Goal: Transaction & Acquisition: Obtain resource

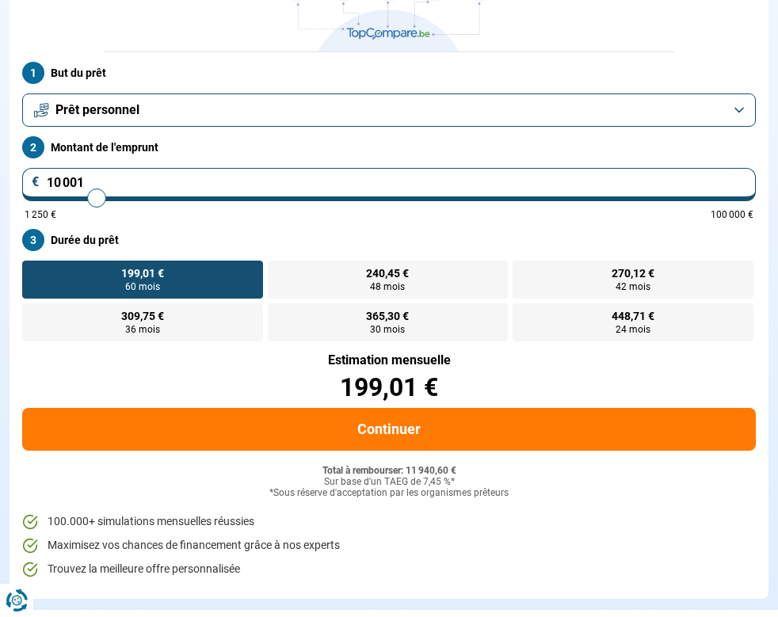
scroll to position [193, 0]
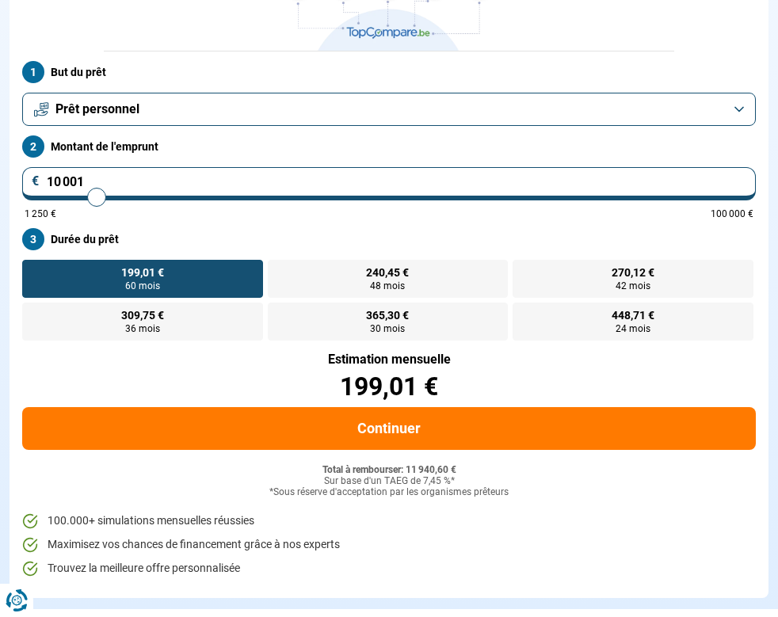
click at [172, 290] on label "199,01 € 60 mois" at bounding box center [142, 279] width 241 height 38
click at [32, 270] on input "199,01 € 60 mois" at bounding box center [27, 265] width 10 height 10
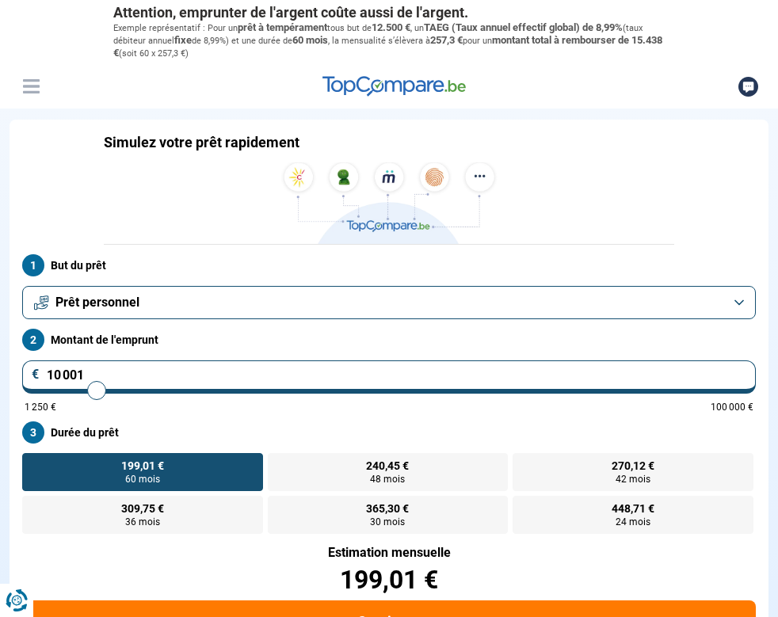
scroll to position [0, 0]
type input "9 750"
type input "9750"
type input "9 500"
type input "9500"
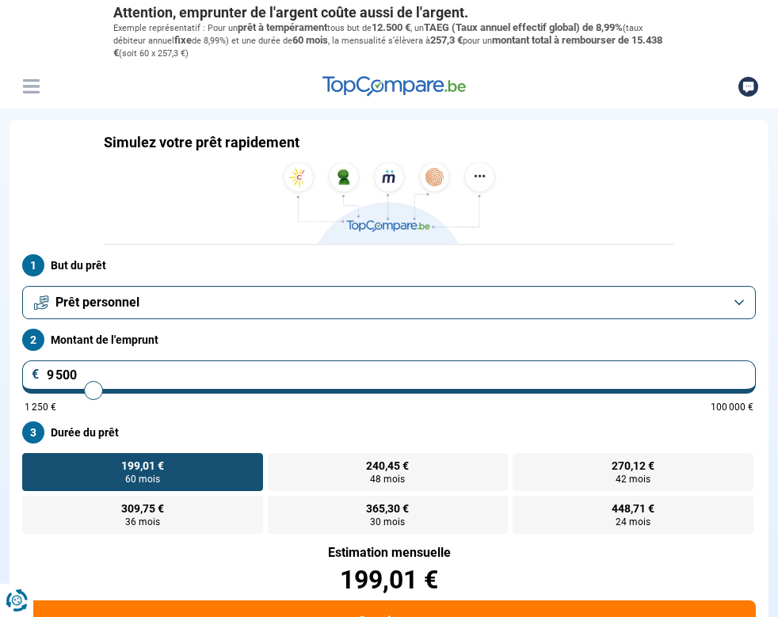
type input "9 250"
type input "9250"
type input "9 000"
type input "9000"
type input "8 500"
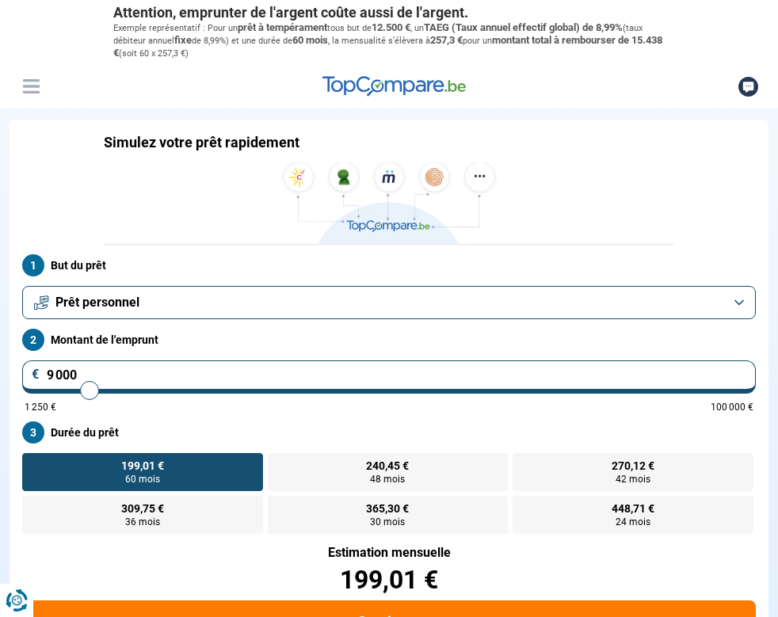
type input "8500"
type input "8 250"
type input "8250"
type input "8 000"
type input "8000"
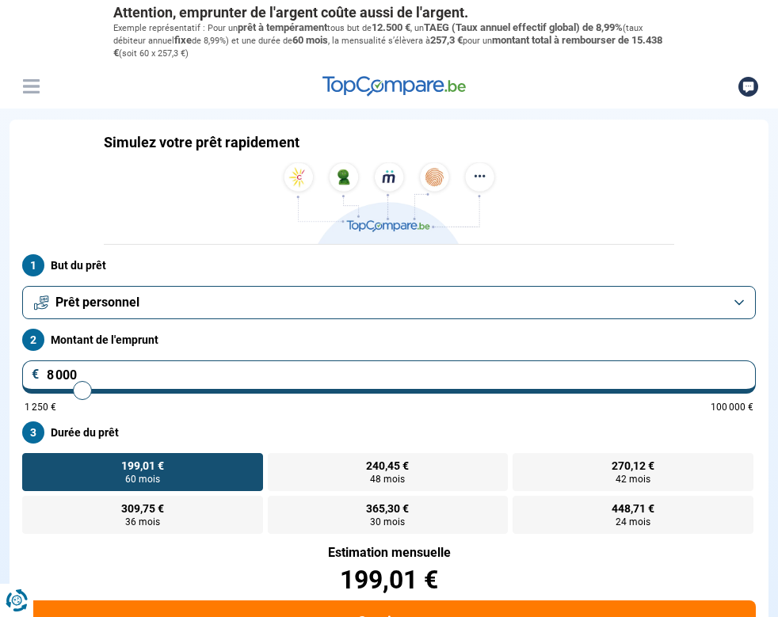
type input "7 750"
type input "7750"
type input "7 500"
type input "7500"
type input "7 250"
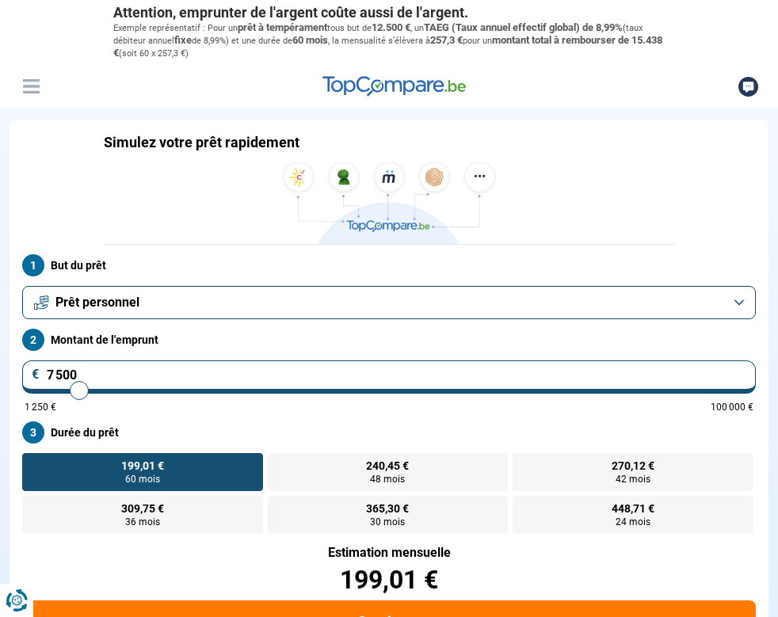
type input "7250"
type input "7 000"
type input "7000"
type input "6 750"
type input "6750"
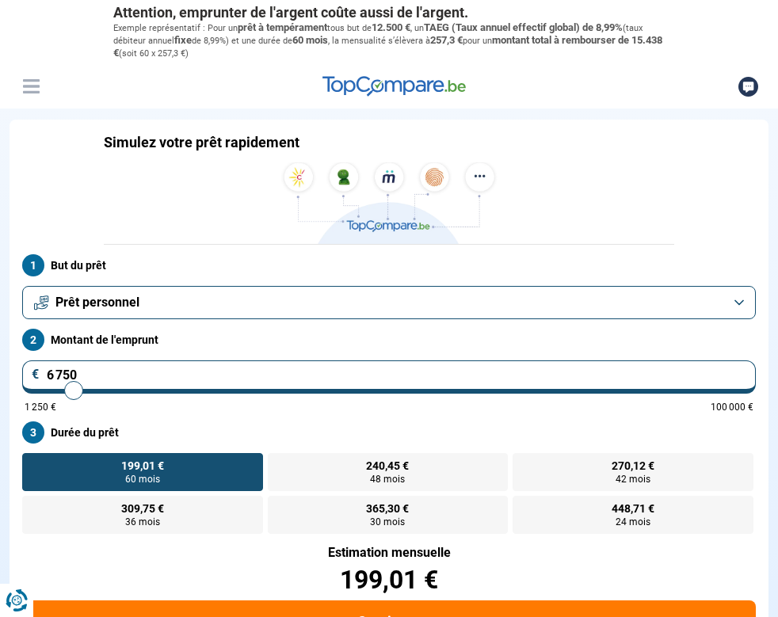
type input "6 500"
type input "6500"
type input "6 250"
type input "6250"
type input "6 000"
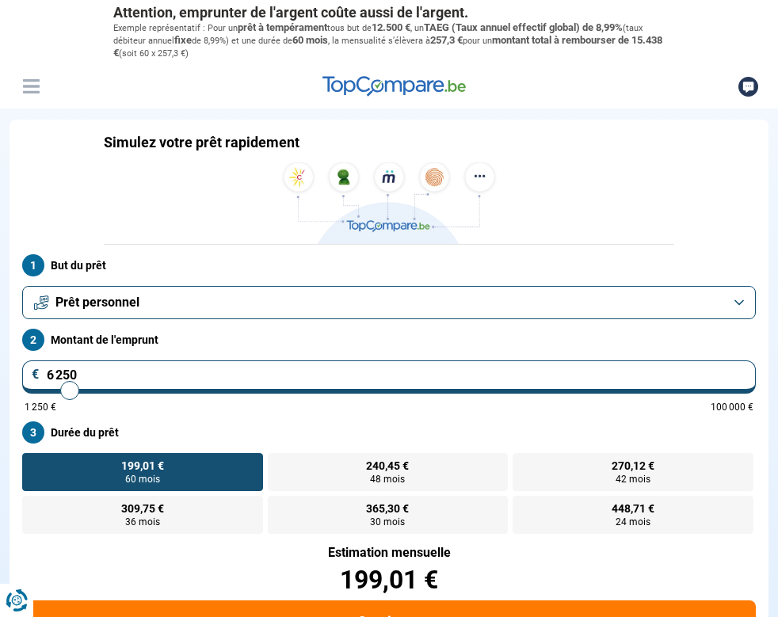
type input "6000"
type input "5 750"
type input "5750"
type input "5 500"
type input "5500"
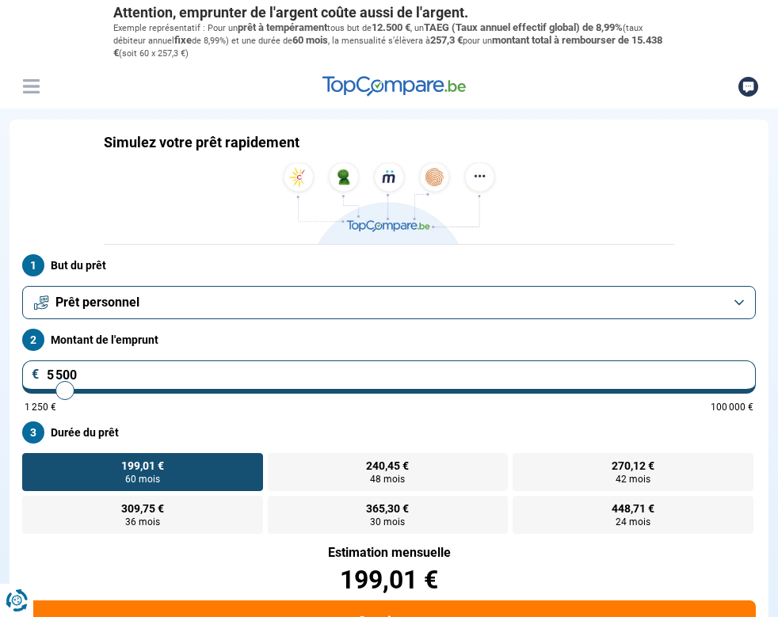
type input "5 250"
type input "5250"
type input "5 000"
type input "5000"
type input "4 750"
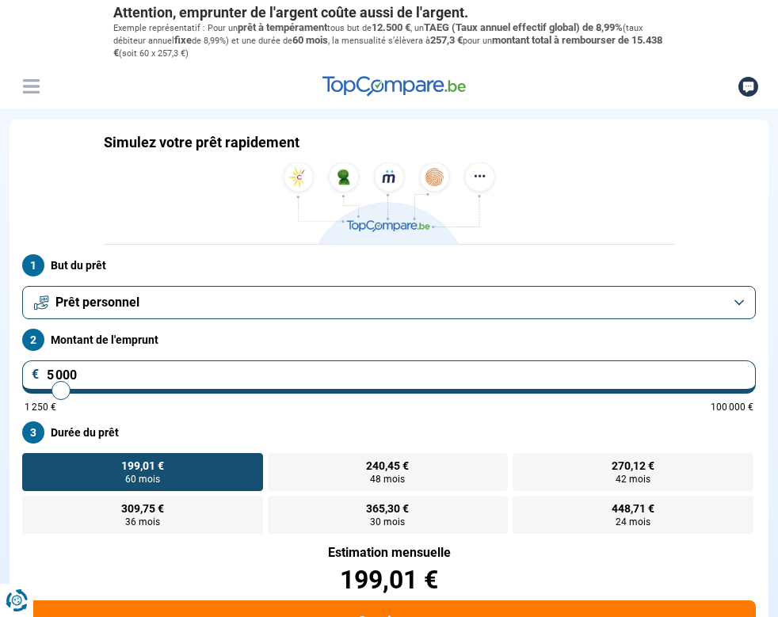
type input "4750"
type input "4 500"
type input "4500"
type input "4 250"
type input "4250"
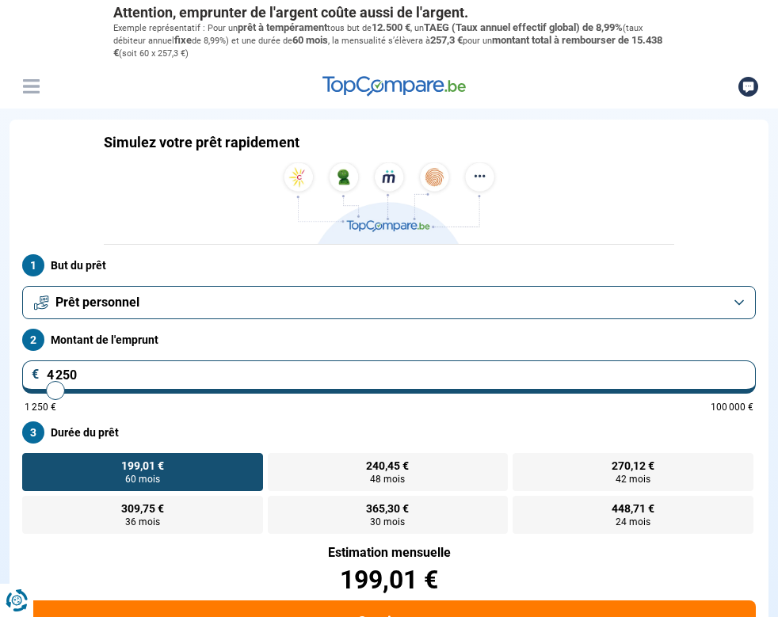
type input "4 000"
type input "4000"
type input "3 750"
type input "3750"
type input "4 000"
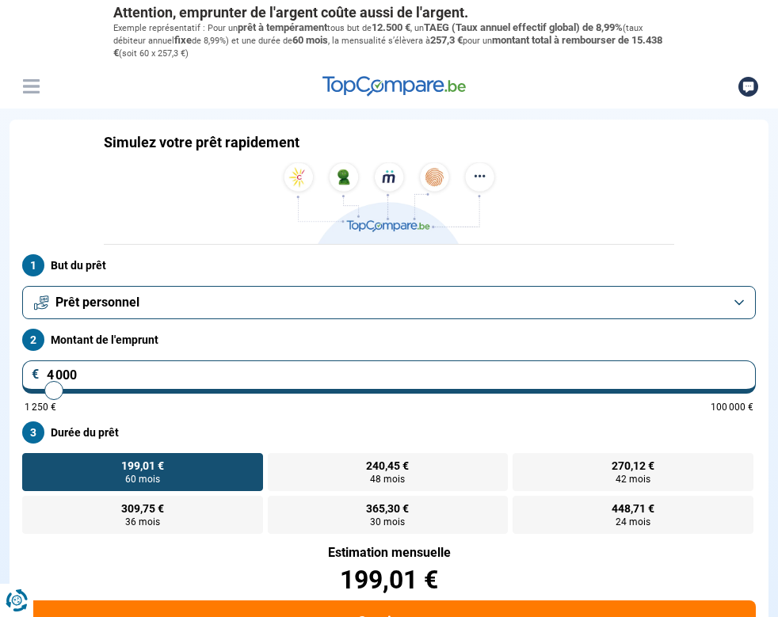
drag, startPoint x: 96, startPoint y: 391, endPoint x: 54, endPoint y: 390, distance: 42.0
type input "4000"
click at [54, 390] on input "range" at bounding box center [389, 390] width 729 height 3
radio input "true"
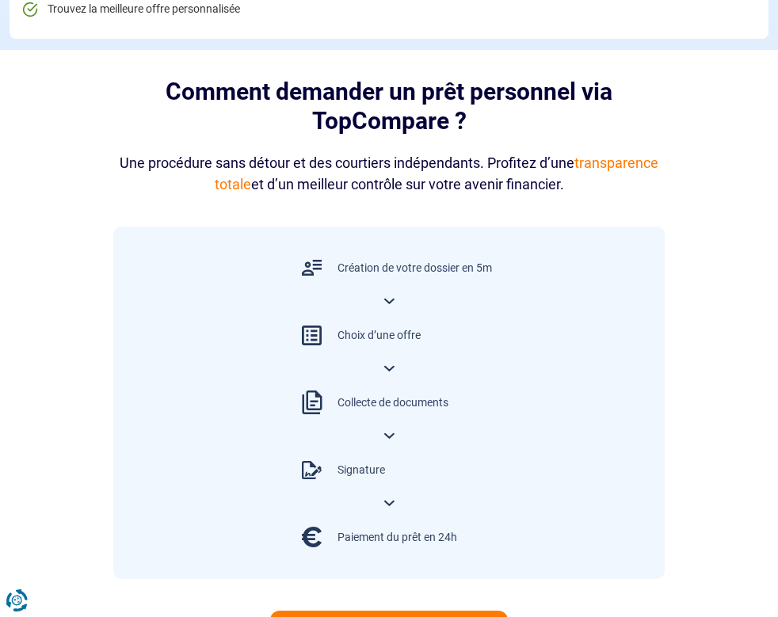
scroll to position [971, 0]
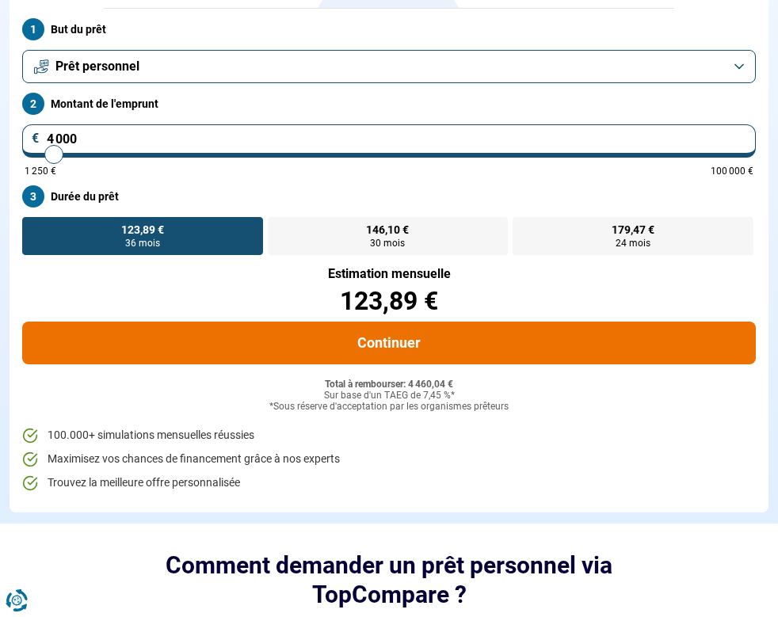
scroll to position [222, 0]
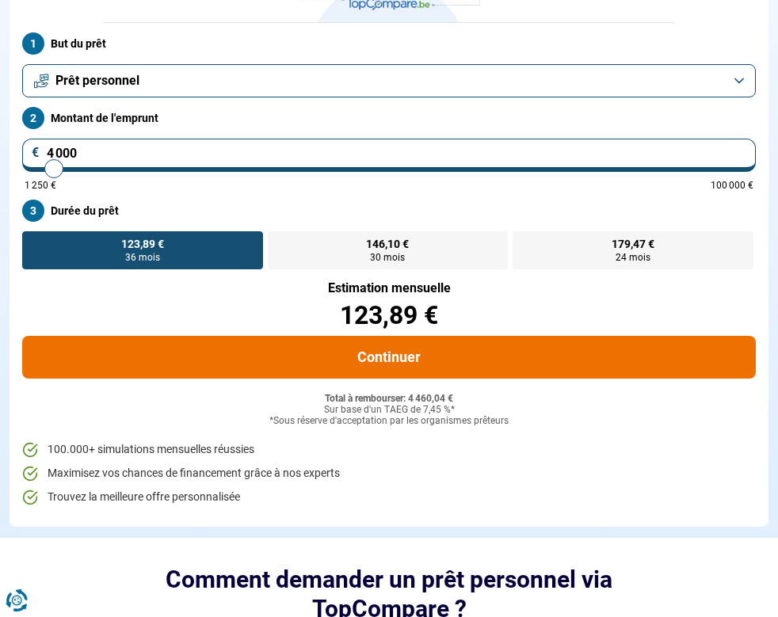
click at [389, 348] on button "Continuer" at bounding box center [388, 357] width 733 height 43
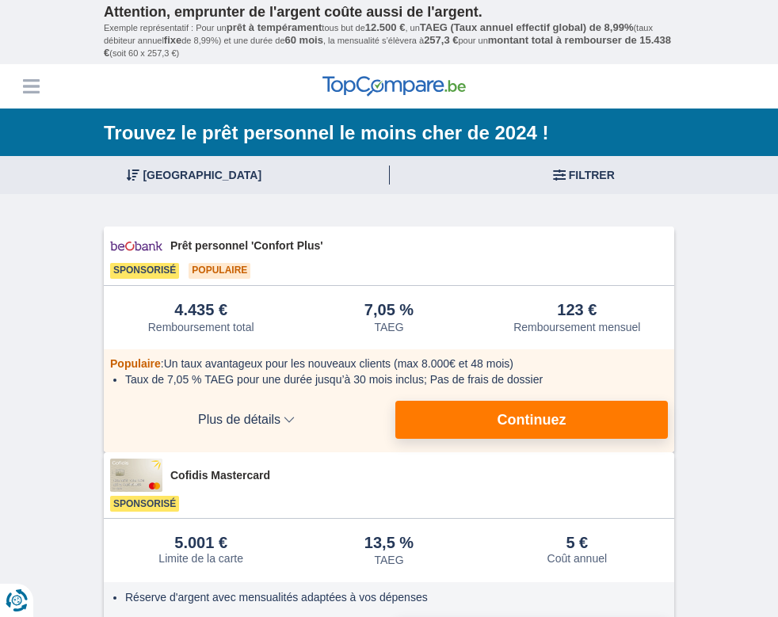
click at [565, 13] on p "Attention, emprunter de l'argent coûte aussi de l'argent." at bounding box center [389, 12] width 570 height 17
